Goal: Task Accomplishment & Management: Use online tool/utility

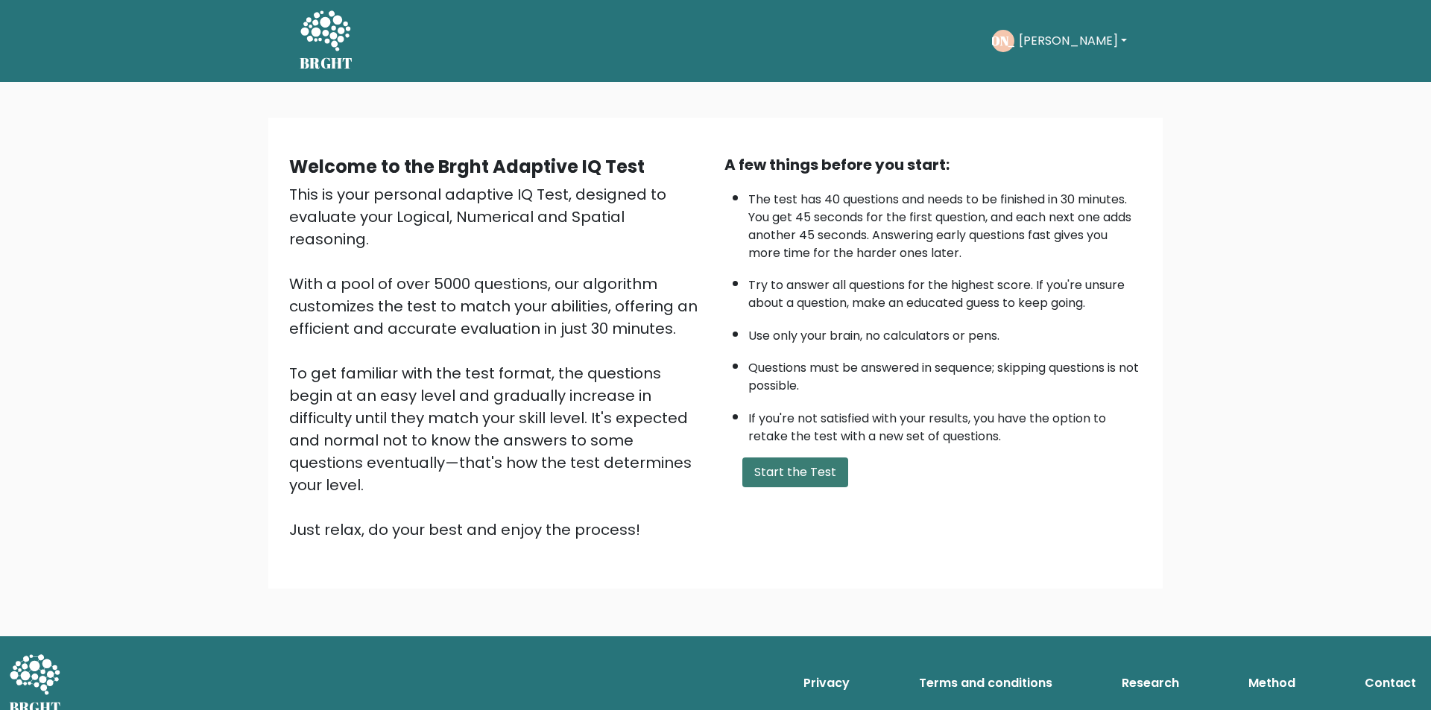
click at [795, 476] on button "Start the Test" at bounding box center [795, 473] width 106 height 30
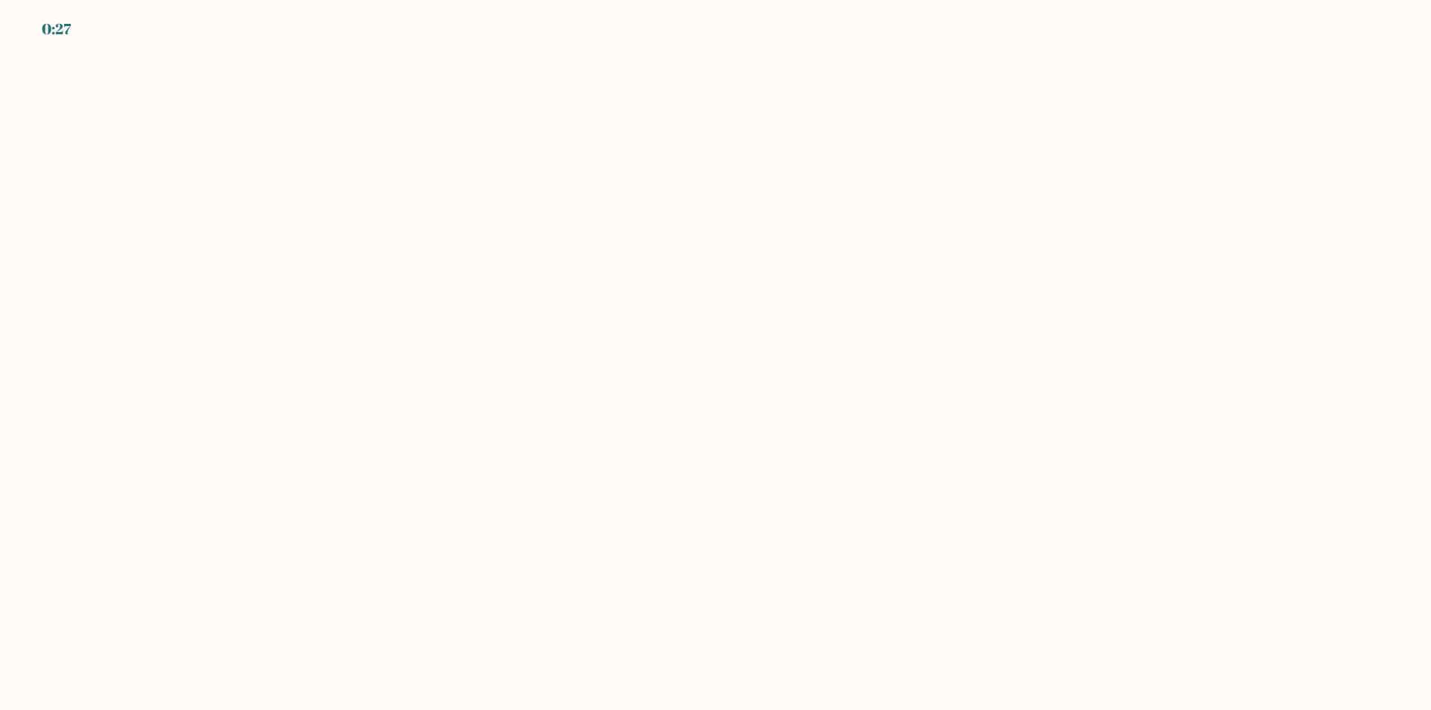
click at [421, 218] on body "0:27" at bounding box center [715, 355] width 1431 height 710
click at [69, 25] on div "0:24" at bounding box center [57, 29] width 31 height 22
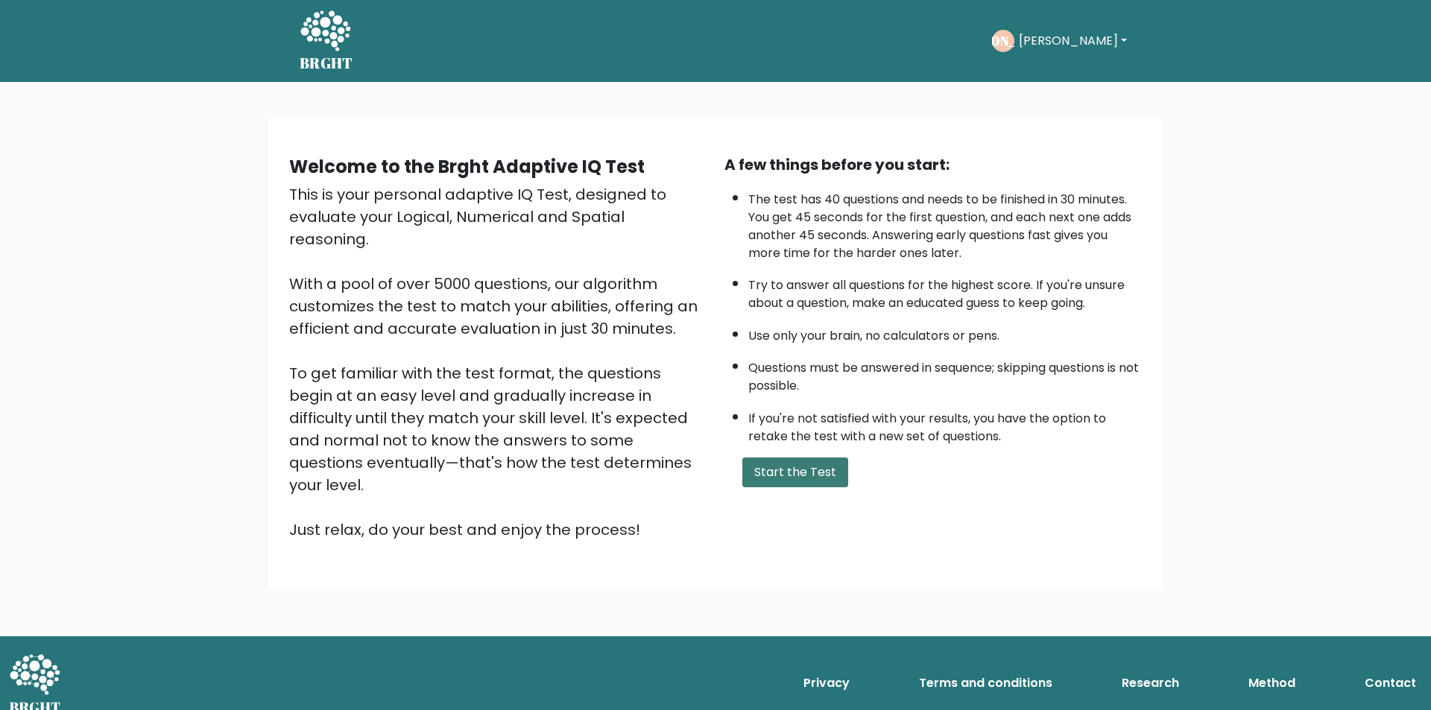
click at [795, 473] on button "Start the Test" at bounding box center [795, 473] width 106 height 30
